Goal: Obtain resource: Download file/media

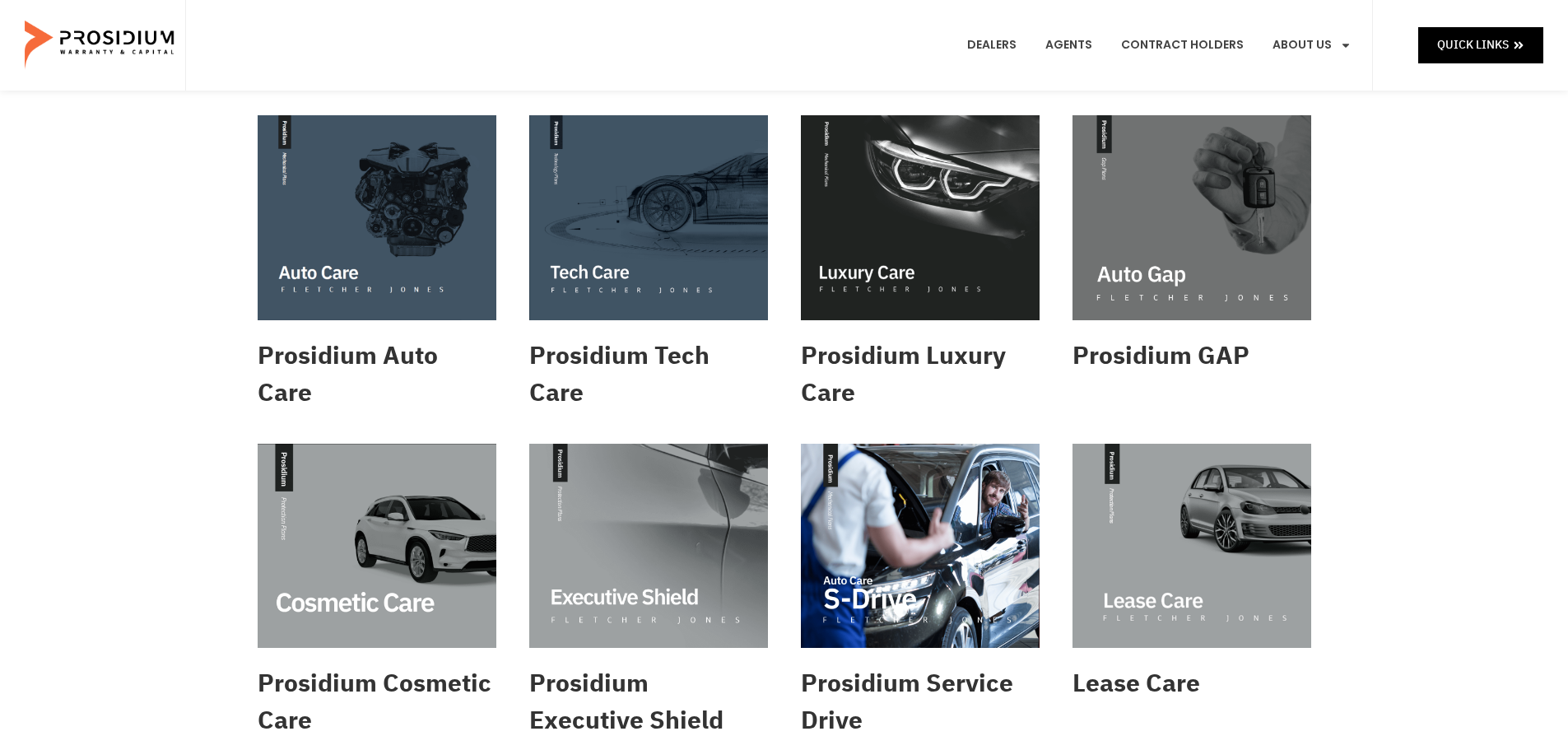
click at [1178, 541] on img at bounding box center [1192, 546] width 239 height 204
click at [683, 226] on img at bounding box center [648, 218] width 239 height 204
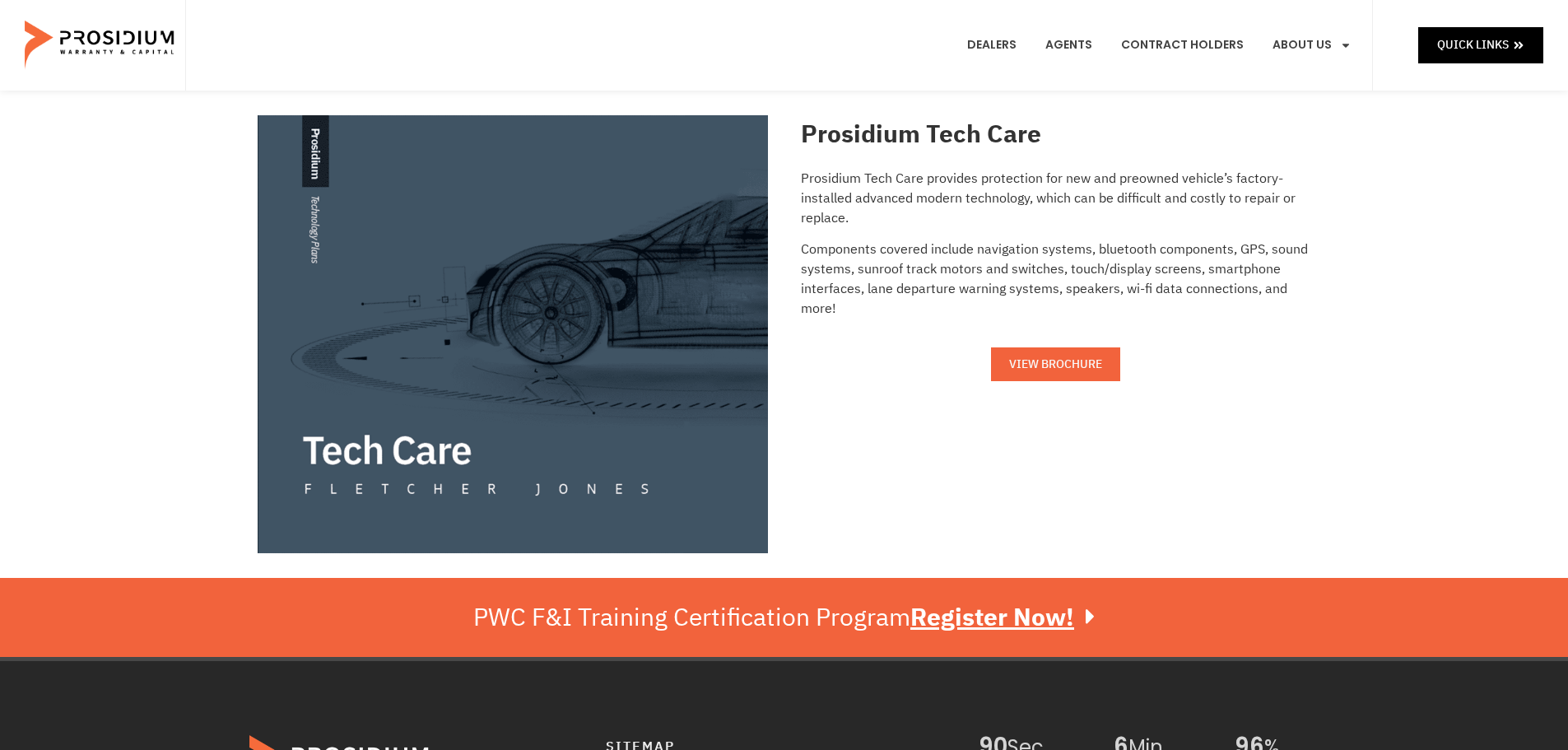
click at [1071, 358] on span "VIEW BROCHURE" at bounding box center [1056, 364] width 93 height 20
